Goal: Navigation & Orientation: Understand site structure

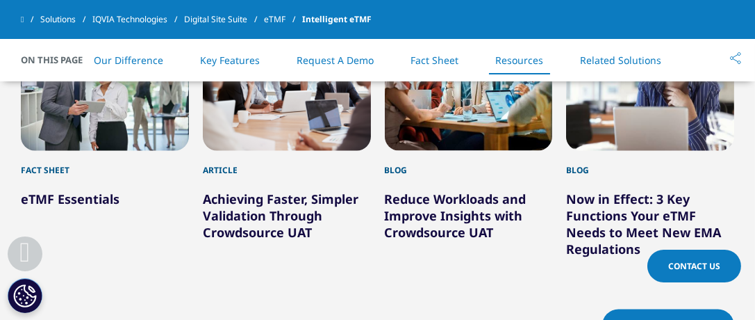
scroll to position [3788, 0]
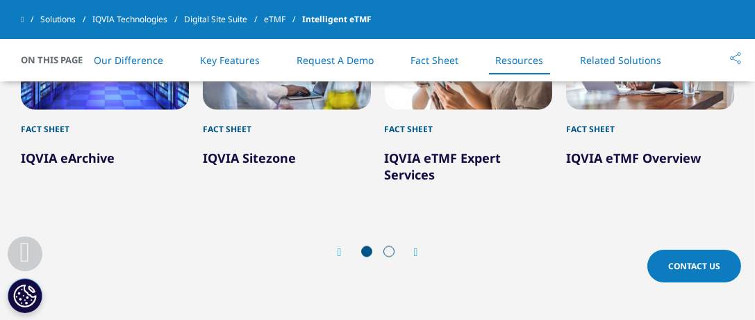
click at [414, 254] on icon "Next slide" at bounding box center [416, 252] width 4 height 11
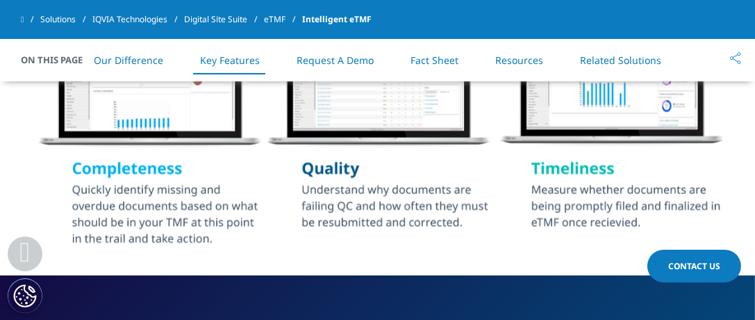
scroll to position [2833, 0]
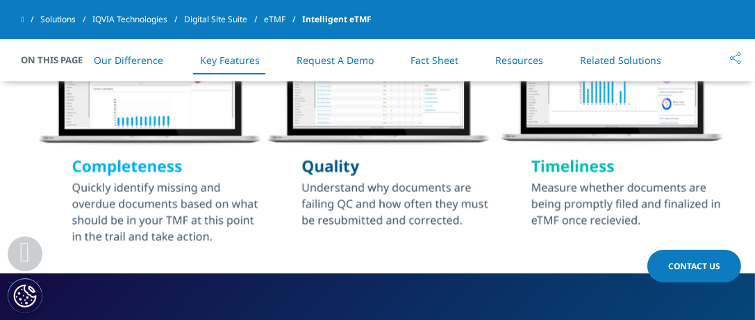
click at [517, 58] on link "Resources" at bounding box center [519, 59] width 48 height 13
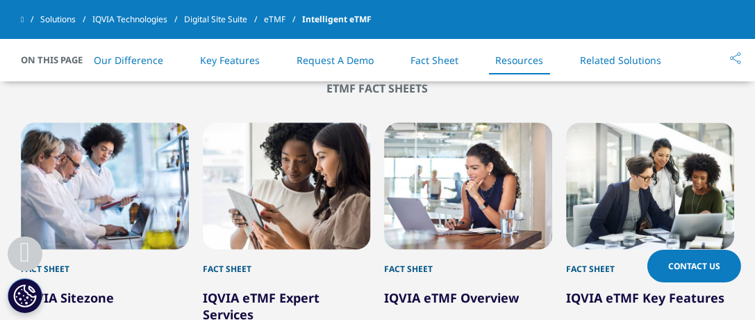
scroll to position [3649, 0]
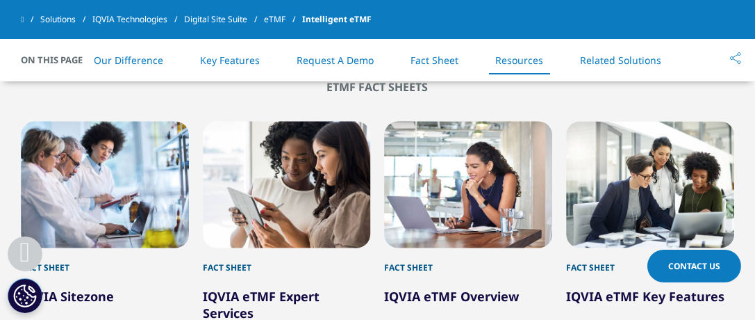
click at [54, 20] on link "Solutions" at bounding box center [66, 19] width 52 height 25
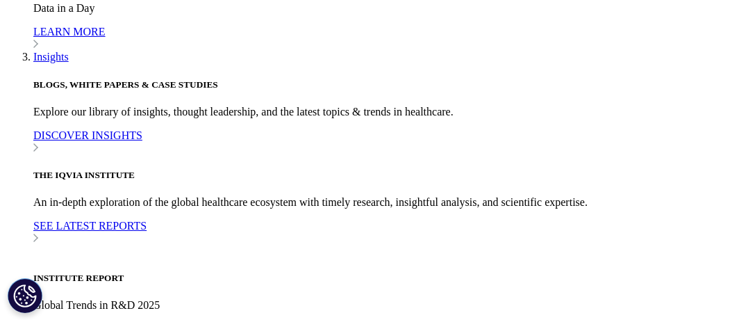
scroll to position [2744, 0]
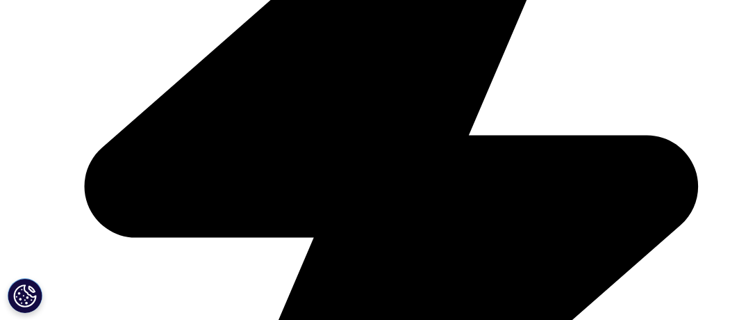
scroll to position [549, 0]
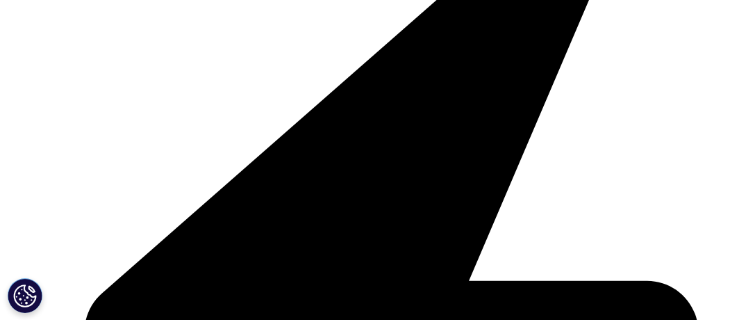
scroll to position [3354, 0]
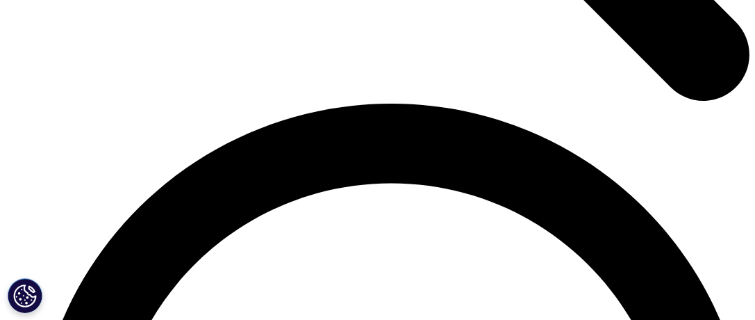
scroll to position [2466, 0]
